Goal: Check status: Check status

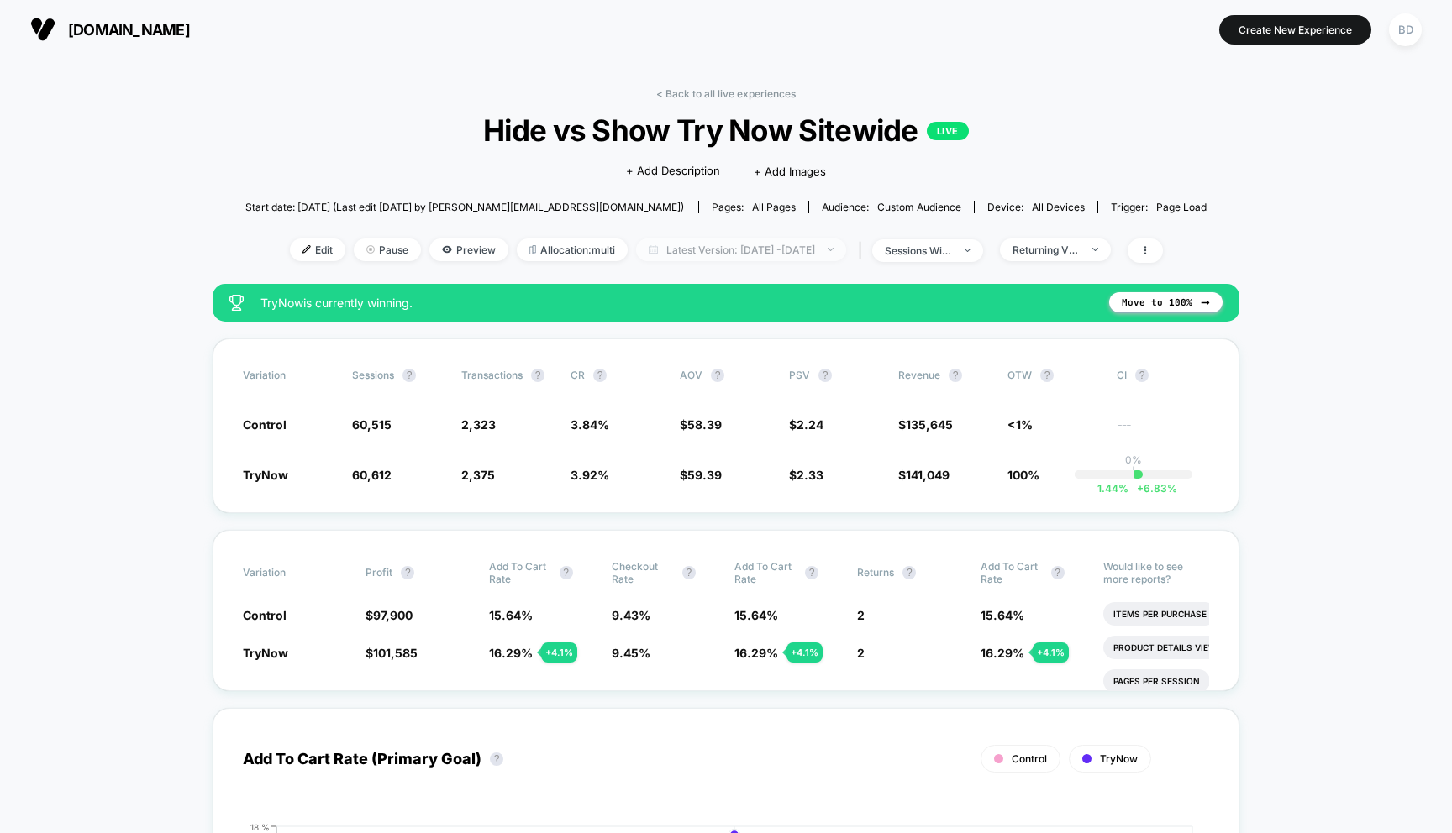
click at [810, 249] on span "Latest Version: [DATE] - [DATE]" at bounding box center [741, 250] width 210 height 23
select select "*"
select select "****"
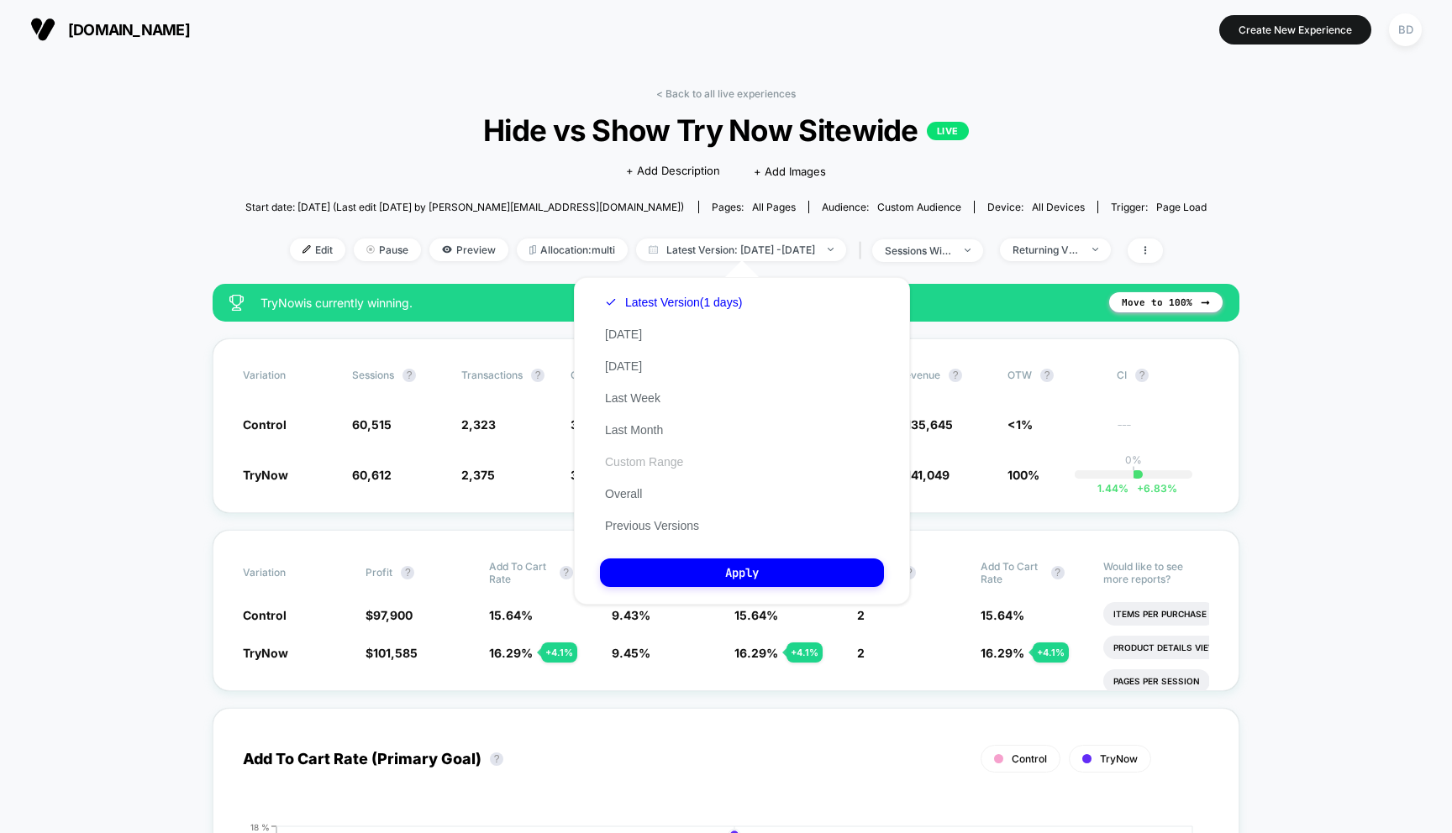
click at [637, 465] on button "Custom Range" at bounding box center [644, 461] width 88 height 15
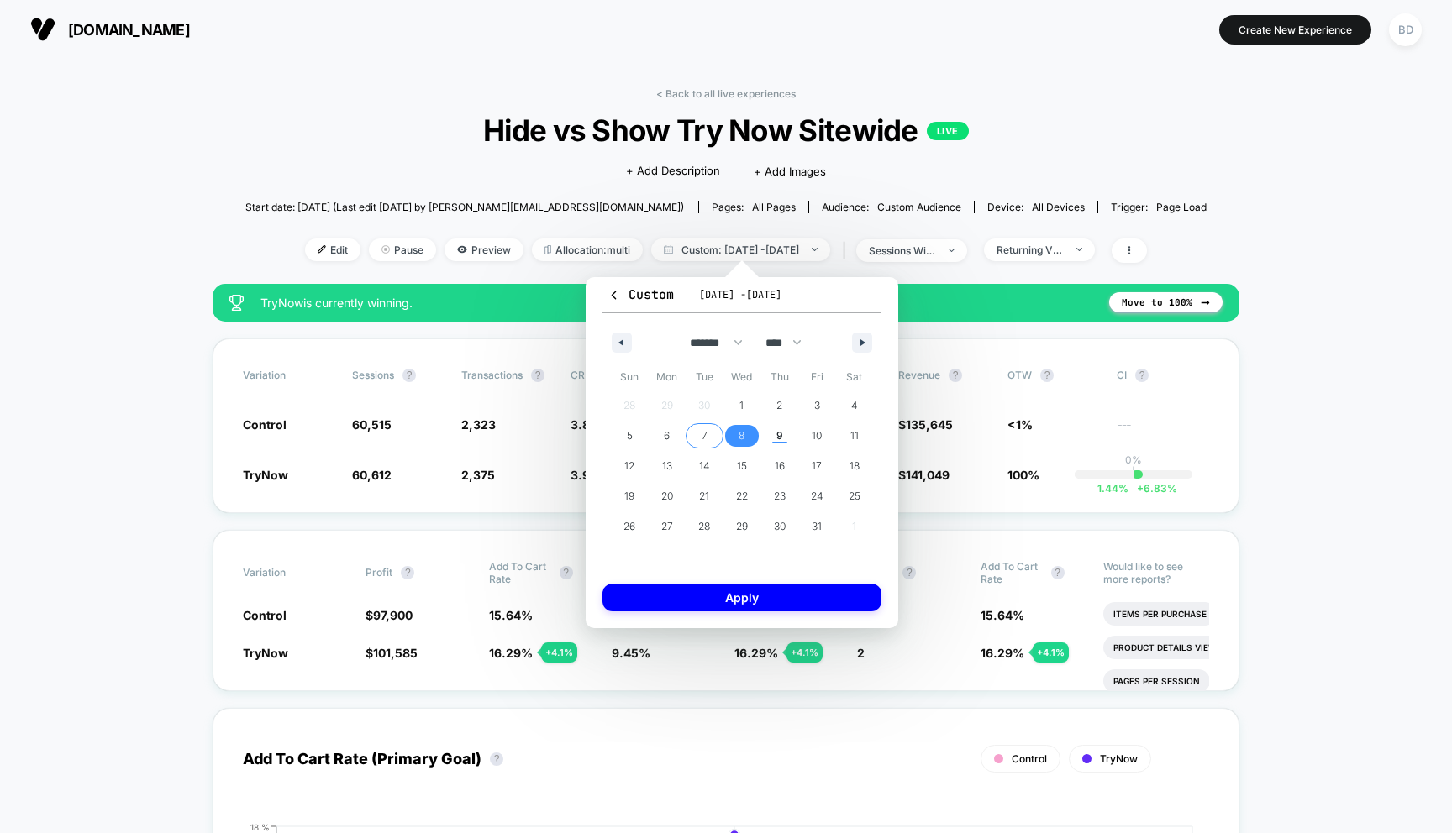
click at [707, 438] on span "7" at bounding box center [705, 436] width 38 height 22
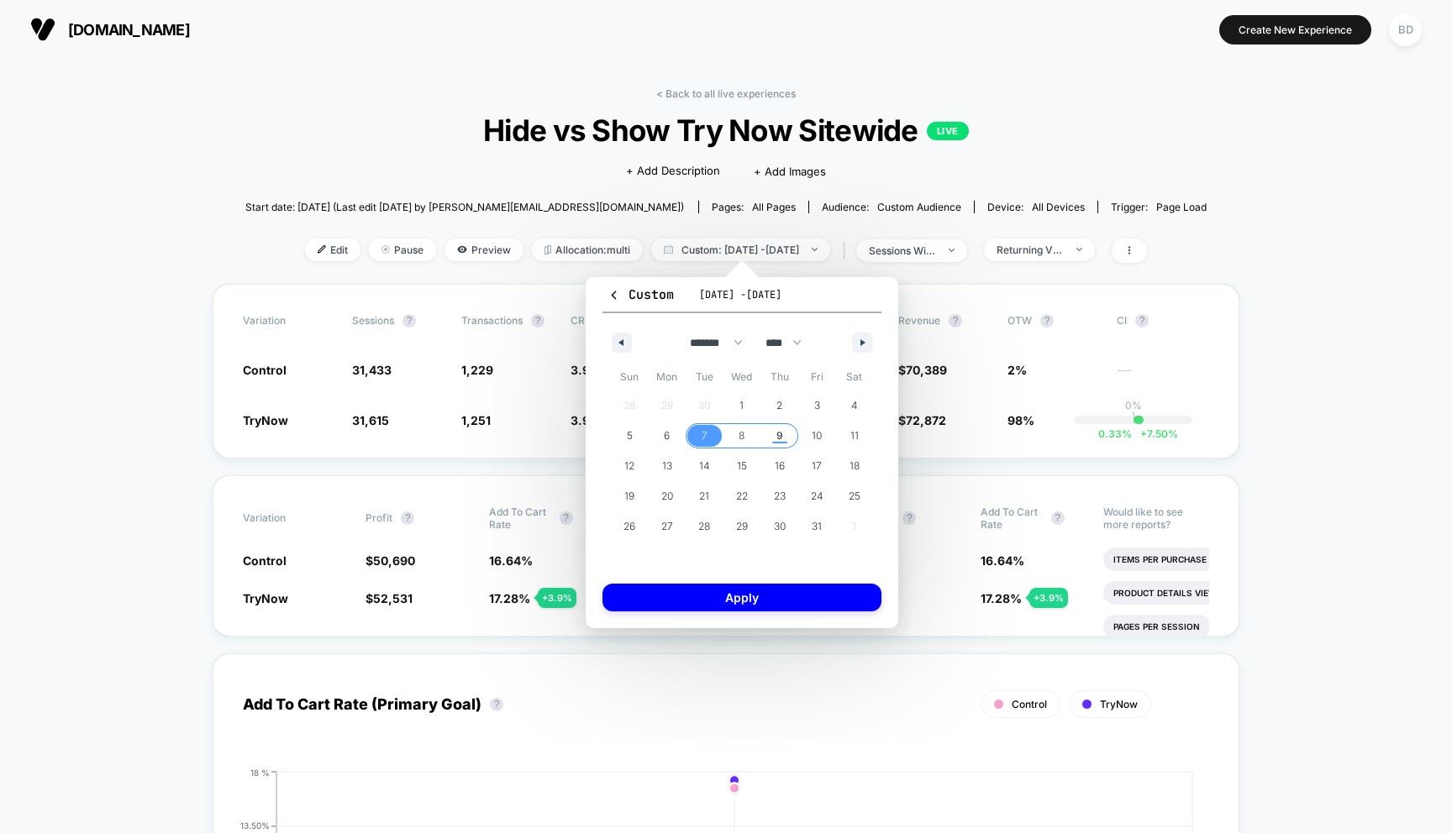
click at [780, 439] on span "9" at bounding box center [779, 436] width 7 height 30
click at [745, 604] on button "Apply" at bounding box center [741, 598] width 279 height 28
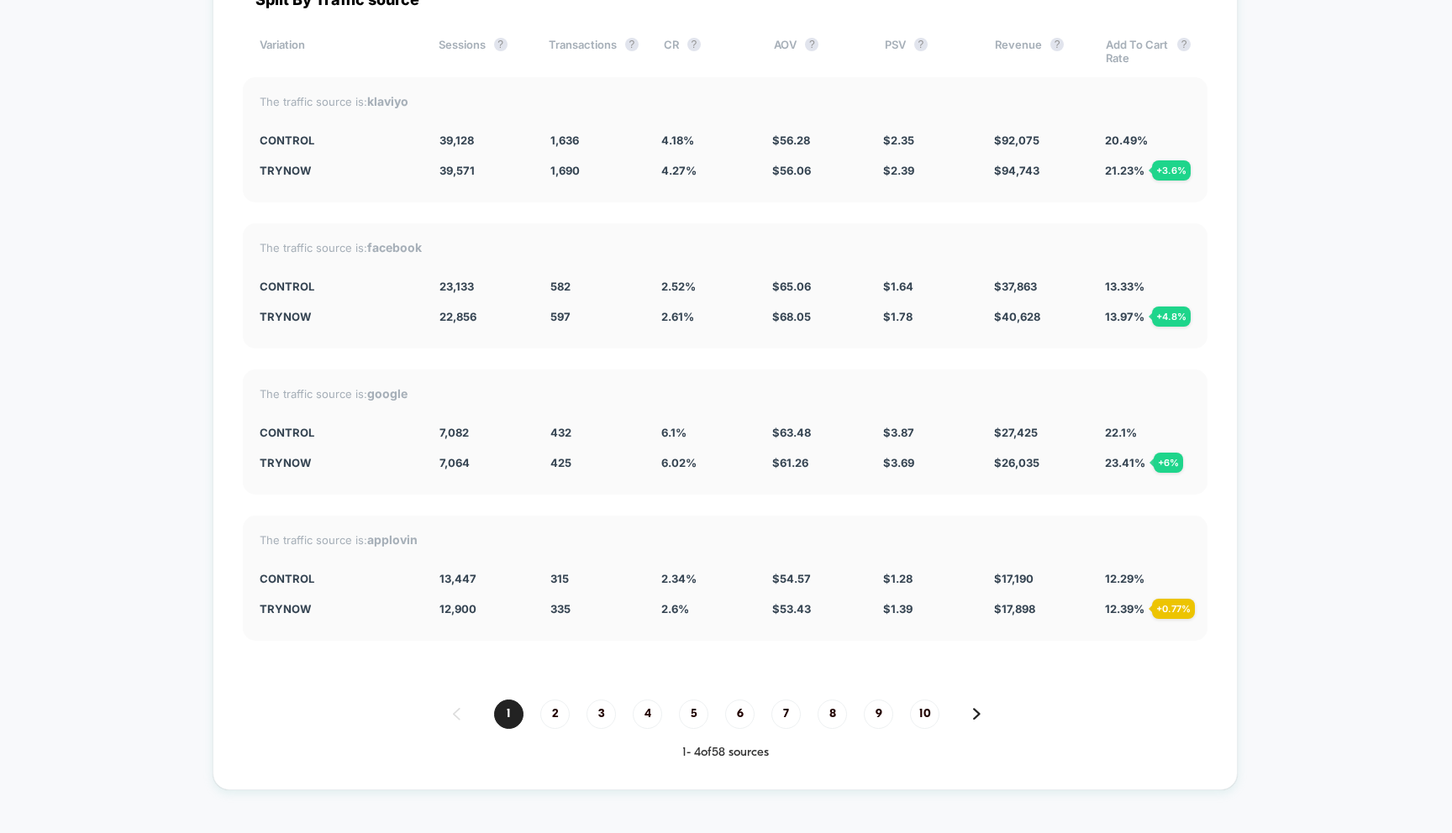
scroll to position [4680, 0]
